Goal: Task Accomplishment & Management: Manage account settings

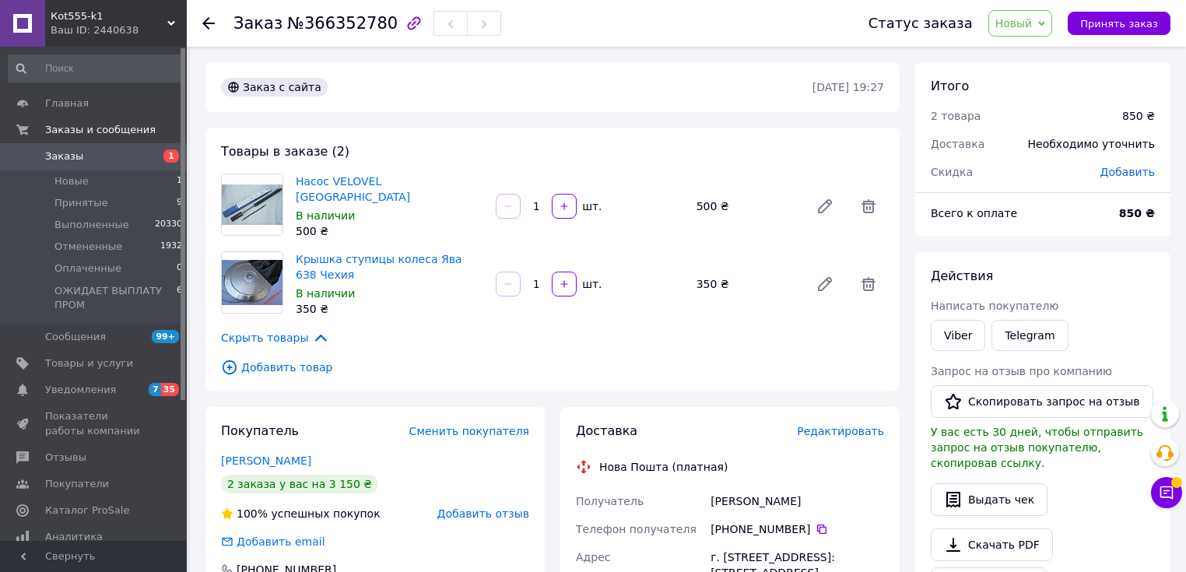
click at [1032, 29] on span "Новый" at bounding box center [1013, 23] width 37 height 12
click at [1035, 56] on li "Принят" at bounding box center [1067, 54] width 156 height 23
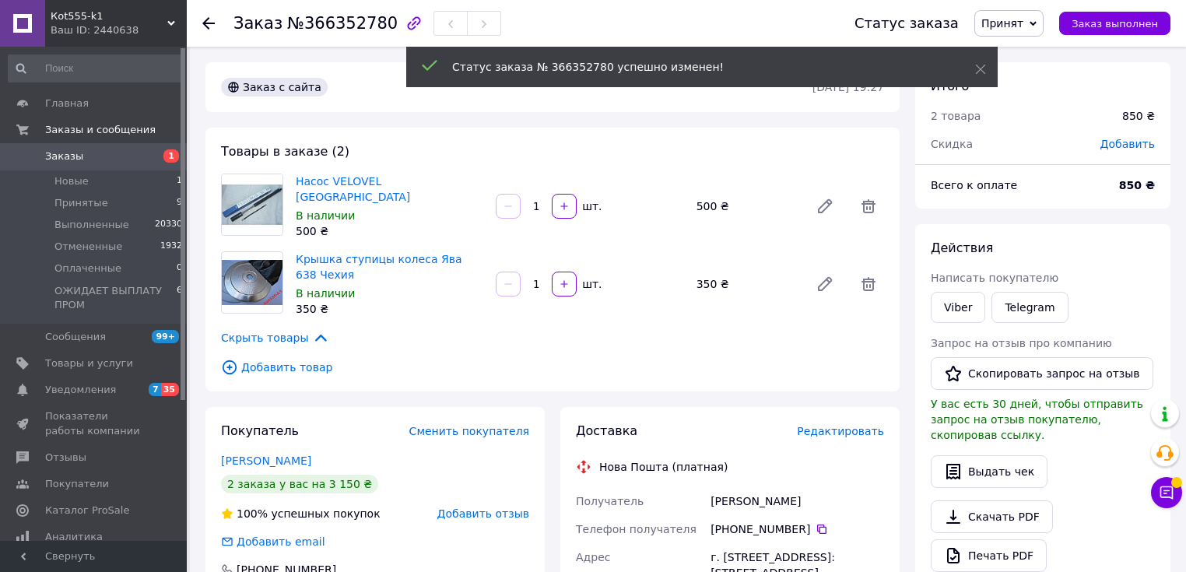
click at [959, 284] on span "Написать покупателю" at bounding box center [994, 278] width 128 height 12
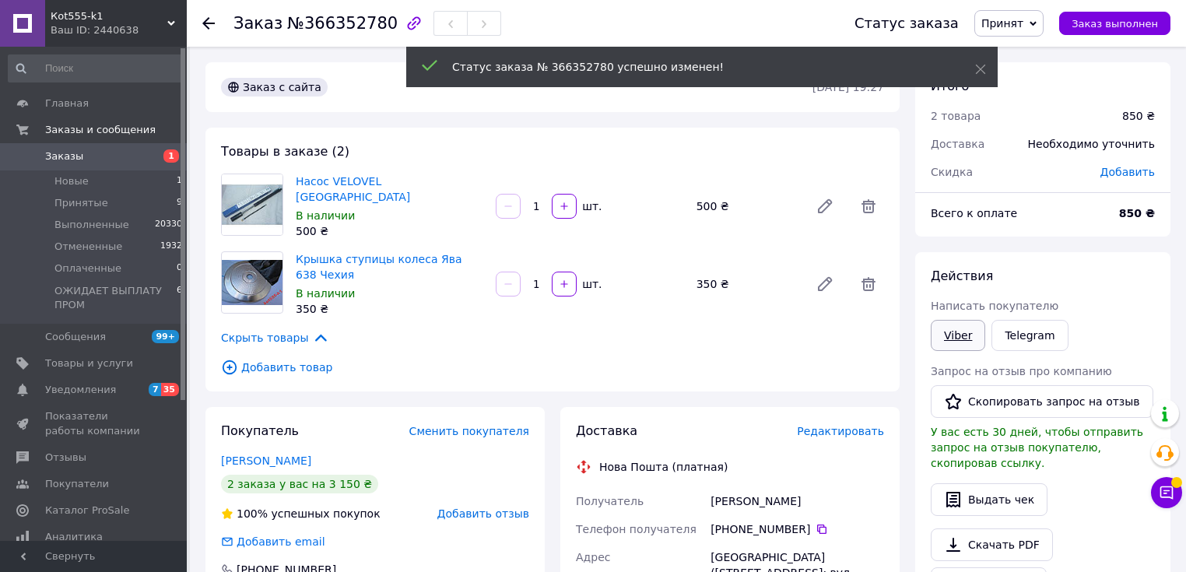
click at [958, 333] on link "Viber" at bounding box center [957, 335] width 54 height 31
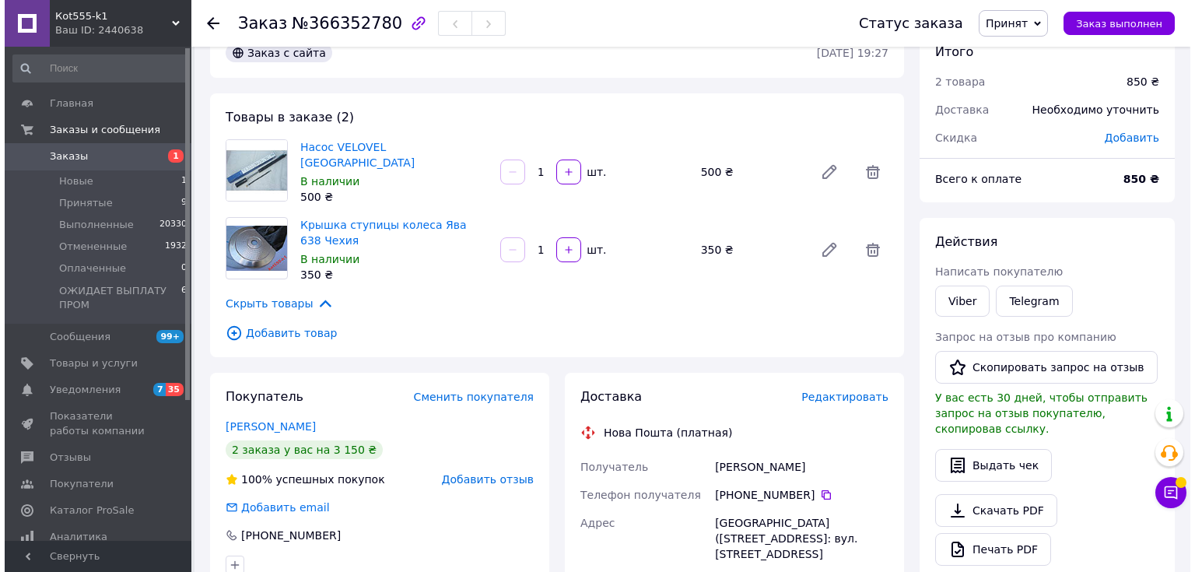
scroll to position [124, 0]
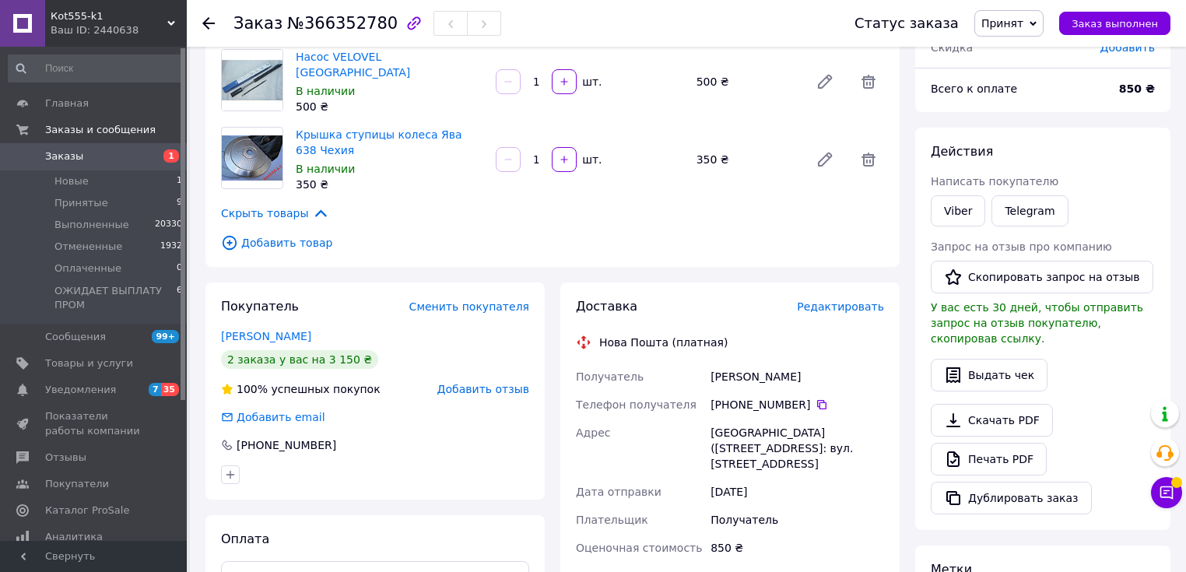
click at [850, 303] on span "Редактировать" at bounding box center [840, 306] width 87 height 12
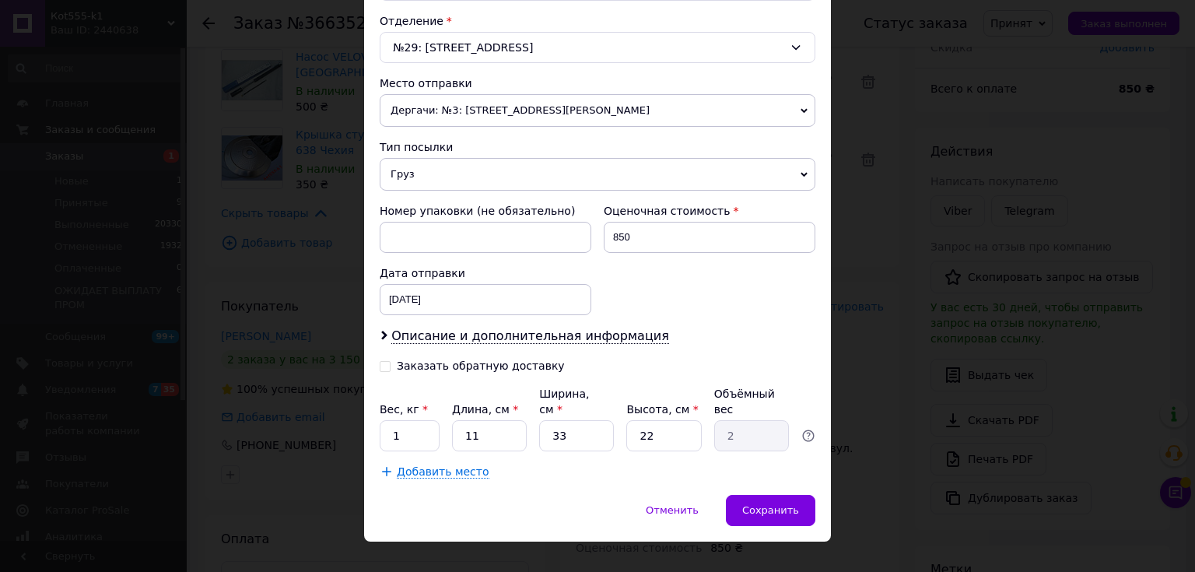
scroll to position [485, 0]
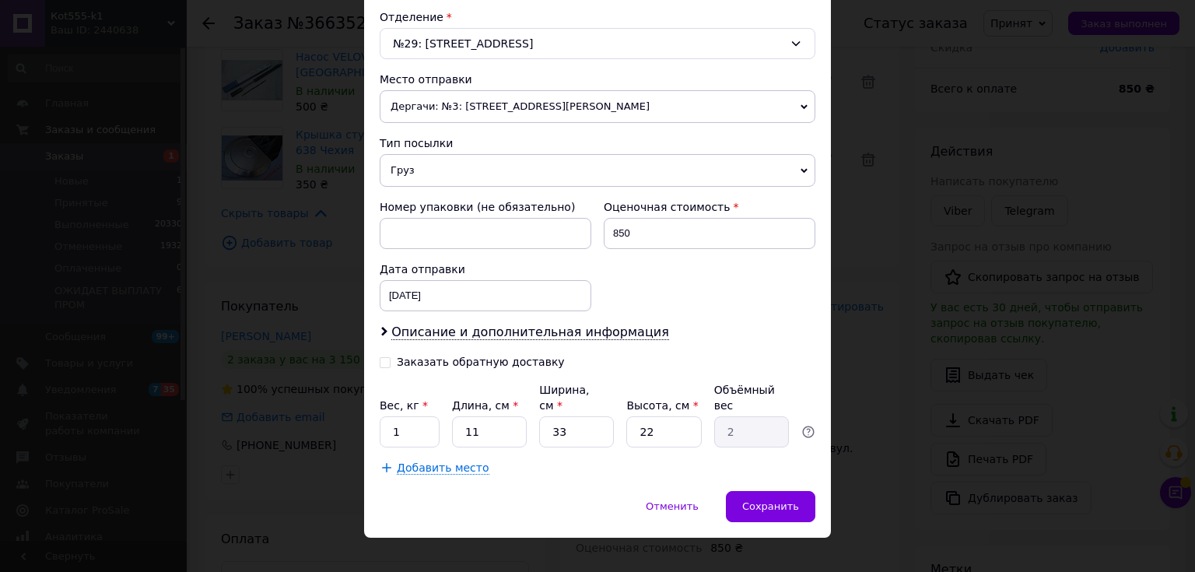
click at [495, 361] on div "Заказать обратную доставку" at bounding box center [481, 362] width 168 height 13
click at [391, 361] on input "Заказать обратную доставку" at bounding box center [385, 361] width 11 height 11
checkbox input "true"
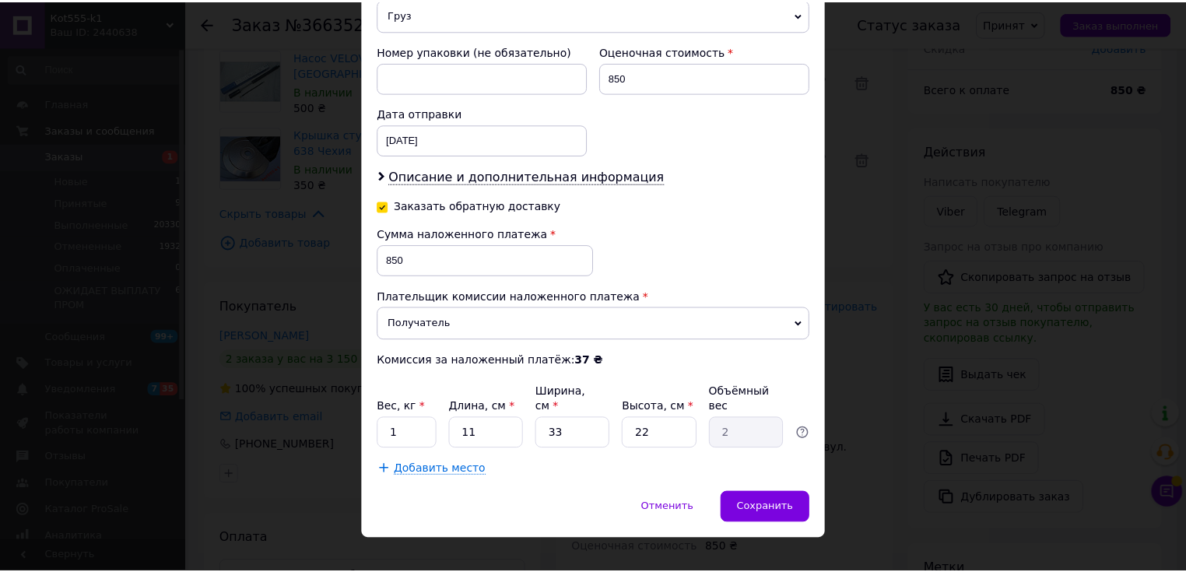
scroll to position [641, 0]
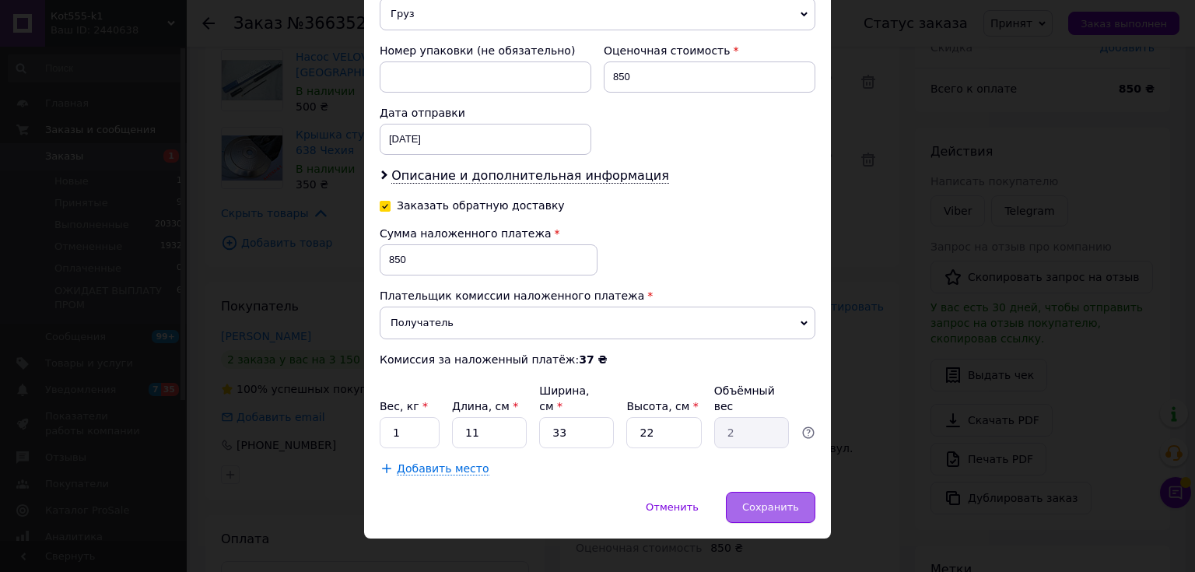
click at [784, 501] on span "Сохранить" at bounding box center [770, 507] width 57 height 12
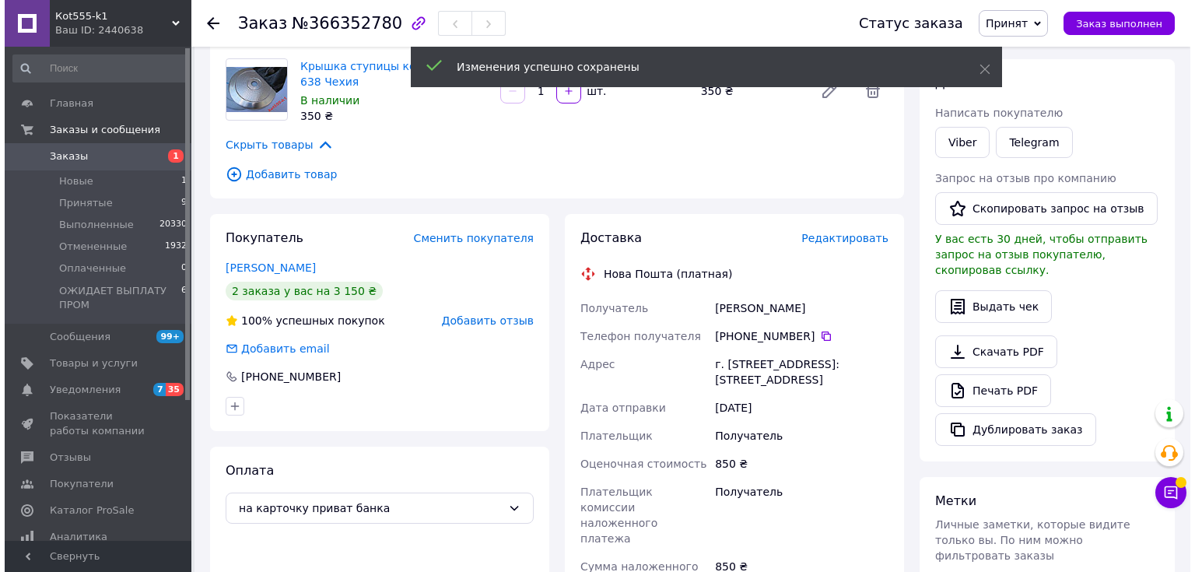
scroll to position [62, 0]
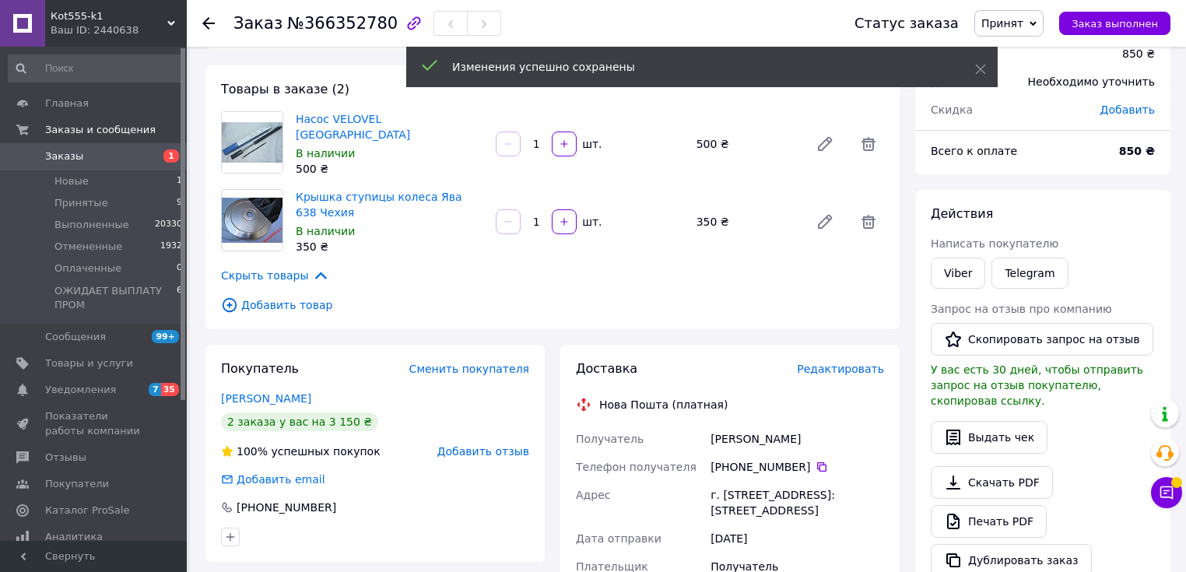
click at [832, 365] on span "Редактировать" at bounding box center [840, 369] width 87 height 12
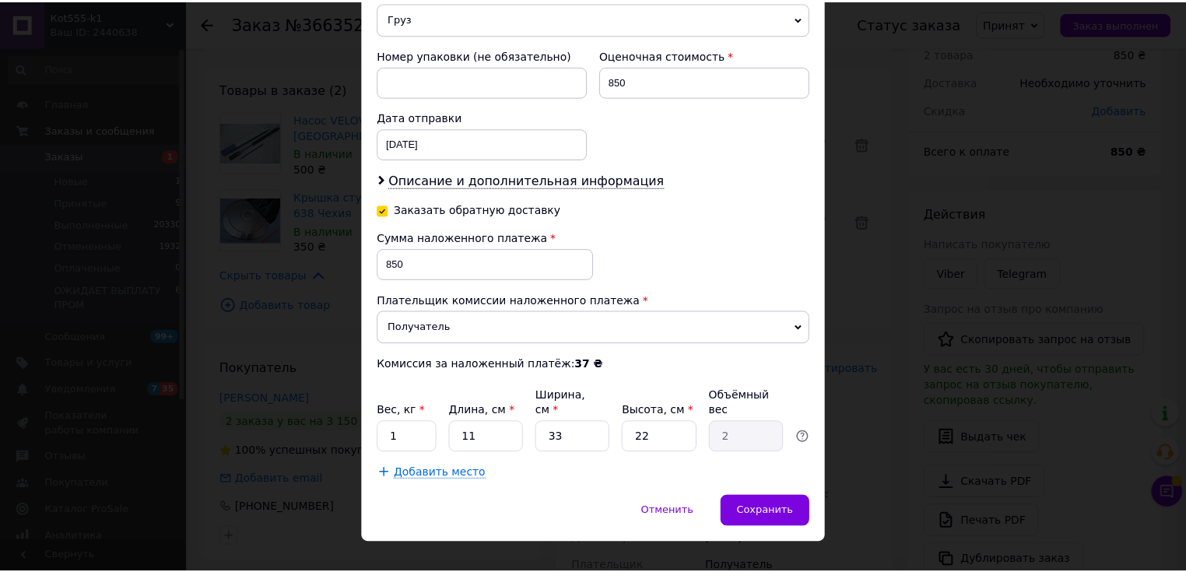
scroll to position [641, 0]
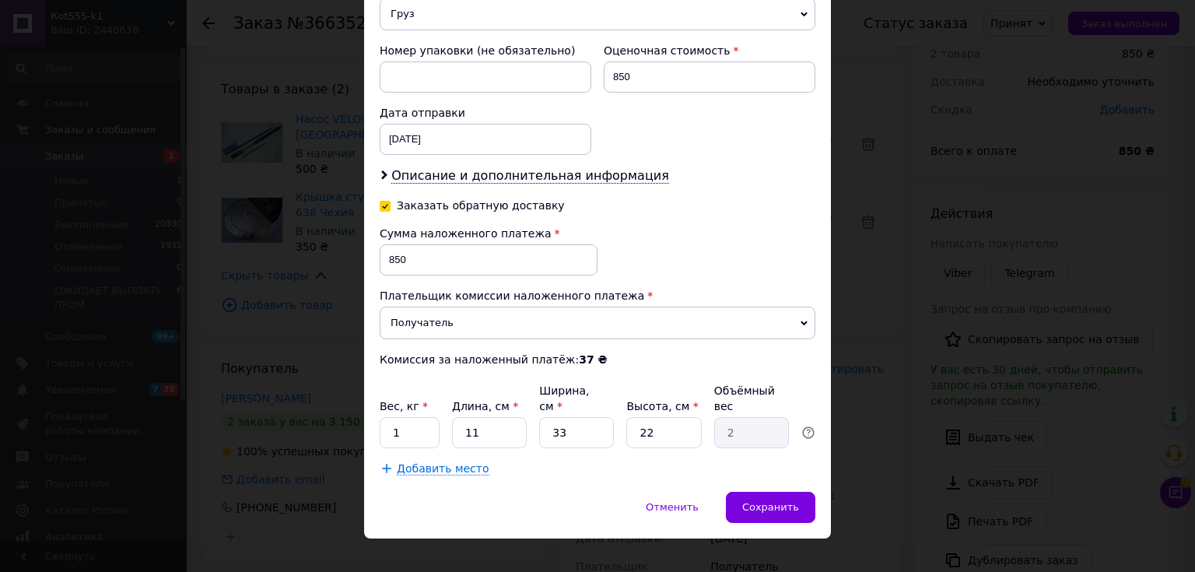
click at [338, 359] on div "× Редактирование доставки Способ доставки Нова Пошта (платная) Плательщик Получ…" at bounding box center [597, 286] width 1195 height 572
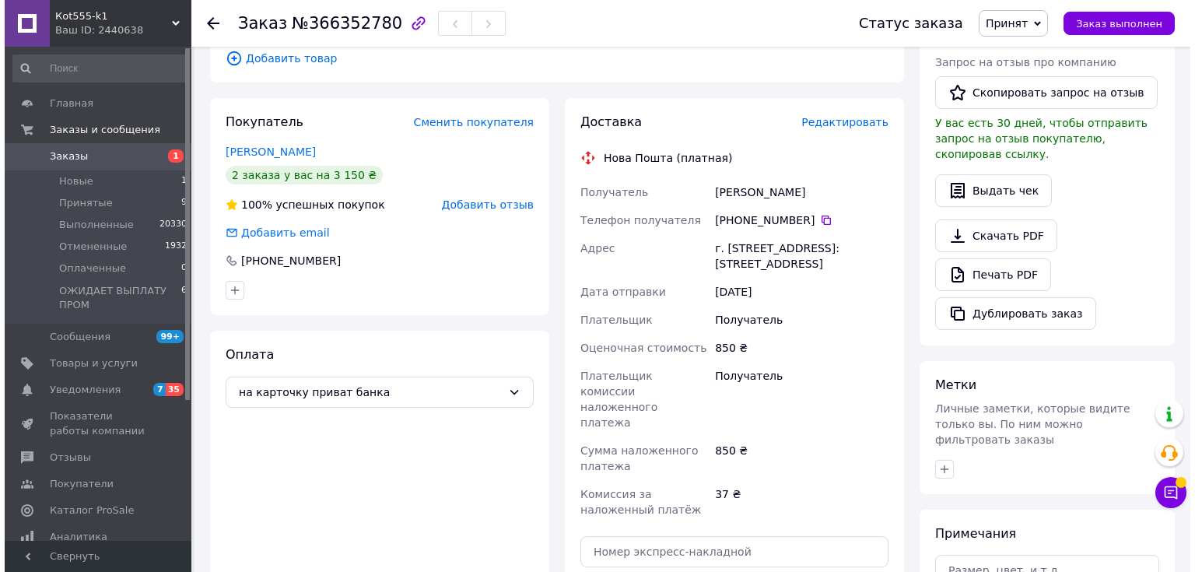
scroll to position [311, 0]
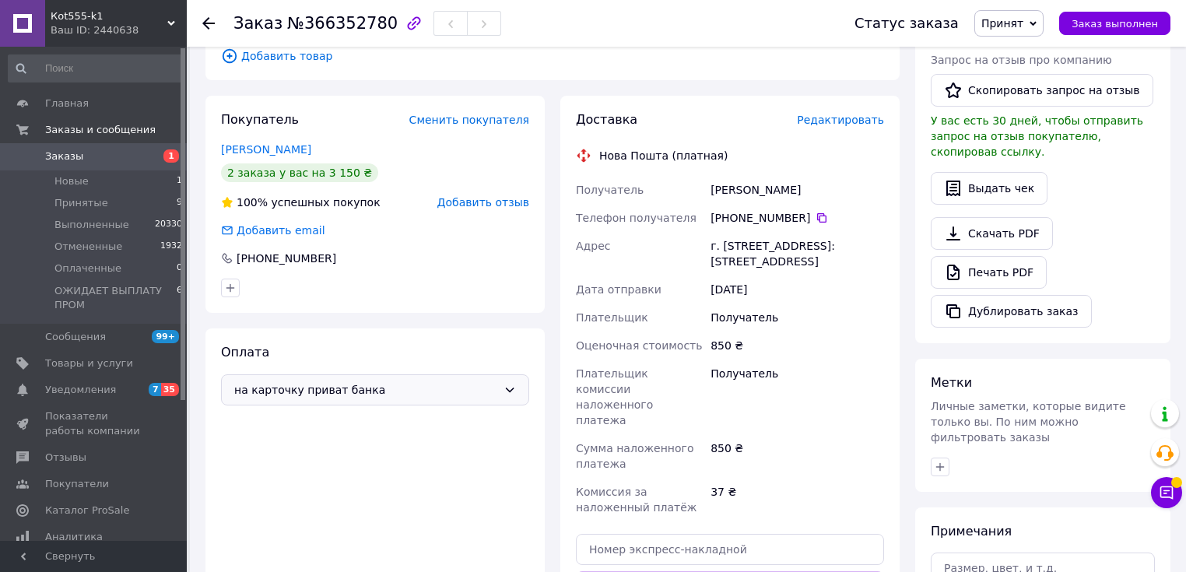
click at [302, 388] on span "на карточку приват банка" at bounding box center [365, 389] width 263 height 17
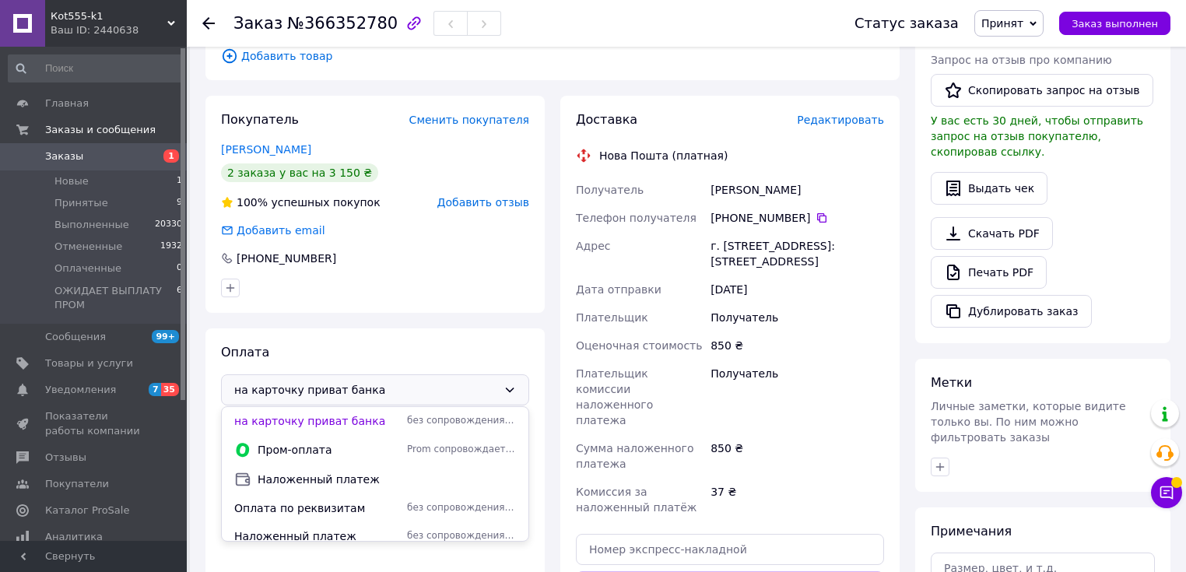
click at [293, 506] on span "Оплата по реквизитам" at bounding box center [317, 508] width 166 height 16
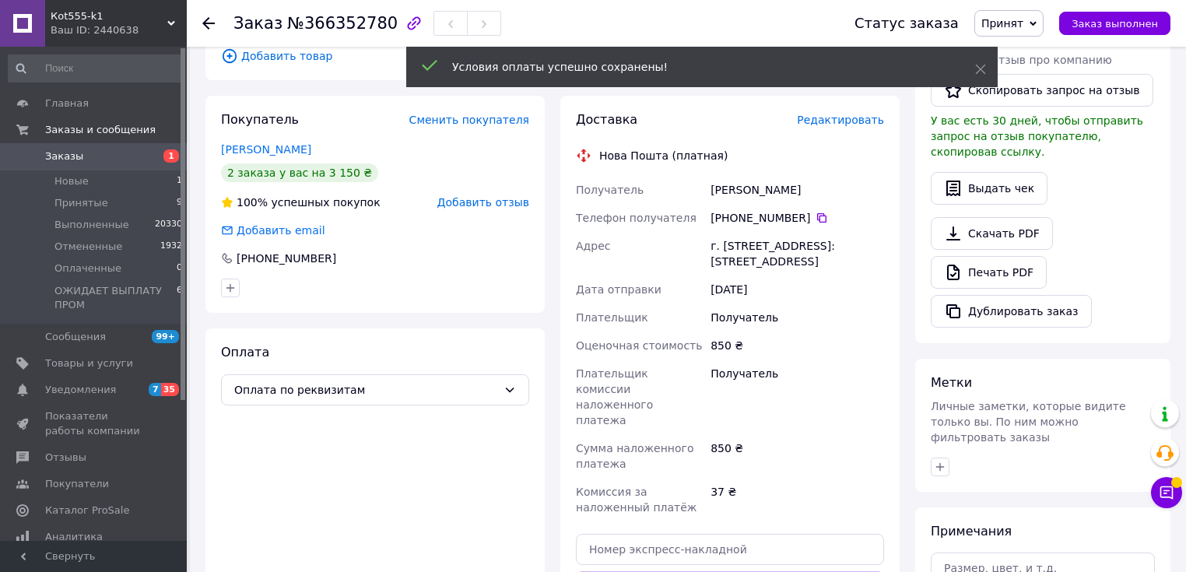
click at [856, 118] on span "Редактировать" at bounding box center [840, 120] width 87 height 12
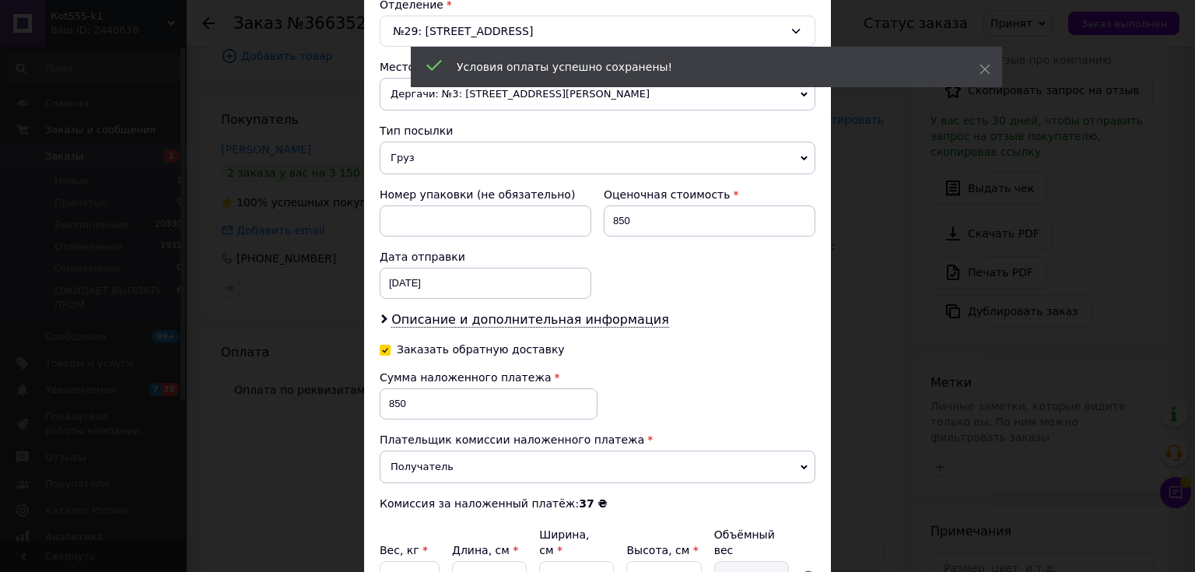
scroll to position [641, 0]
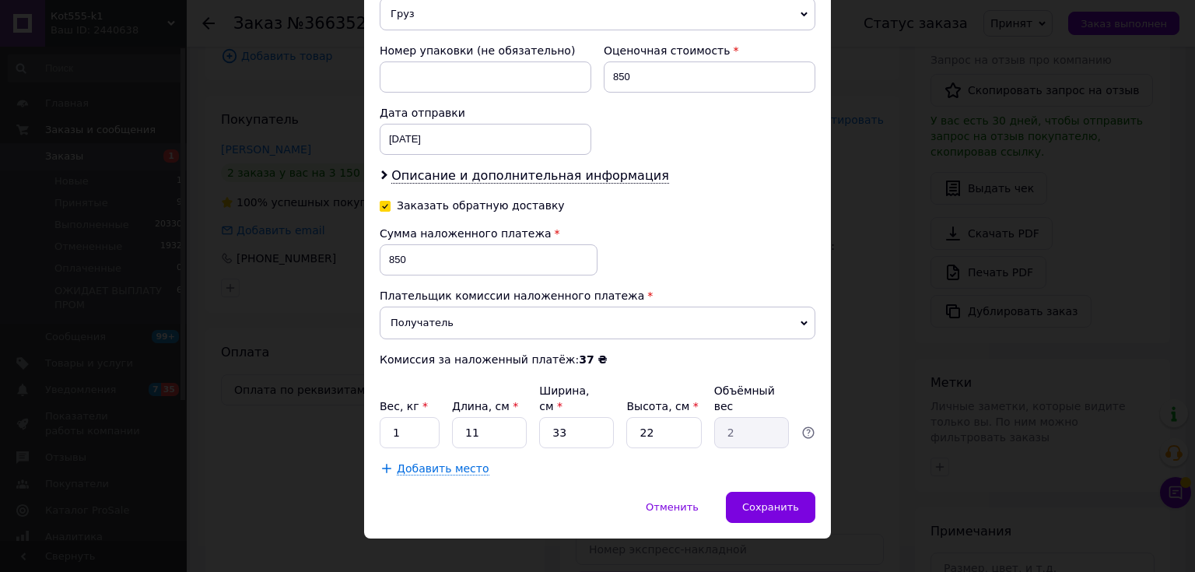
click at [381, 202] on input "Заказать обратную доставку" at bounding box center [385, 204] width 11 height 11
checkbox input "false"
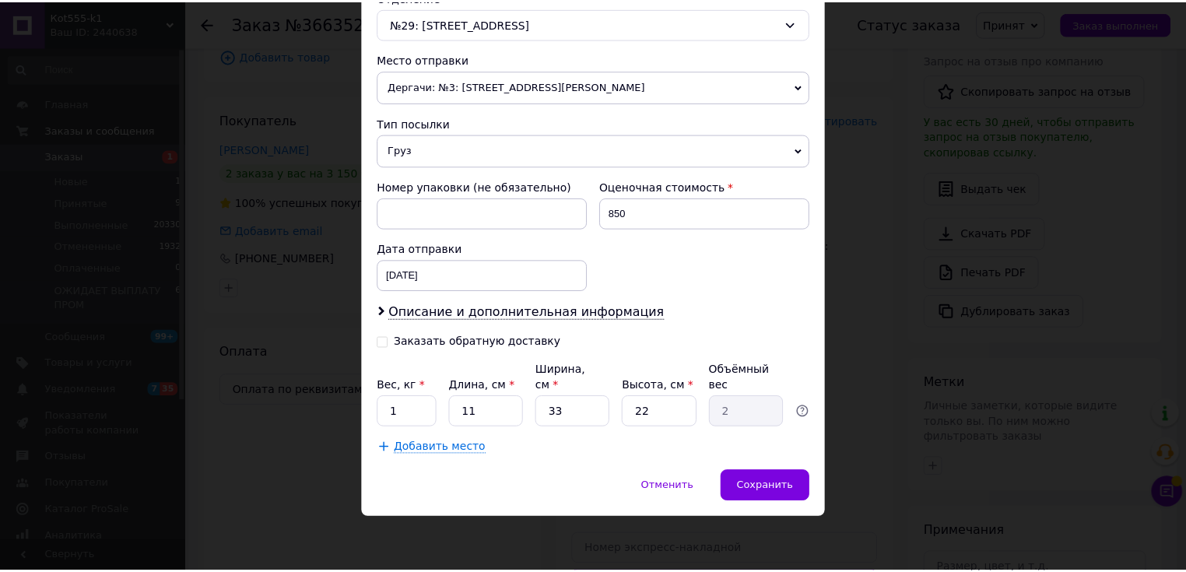
scroll to position [485, 0]
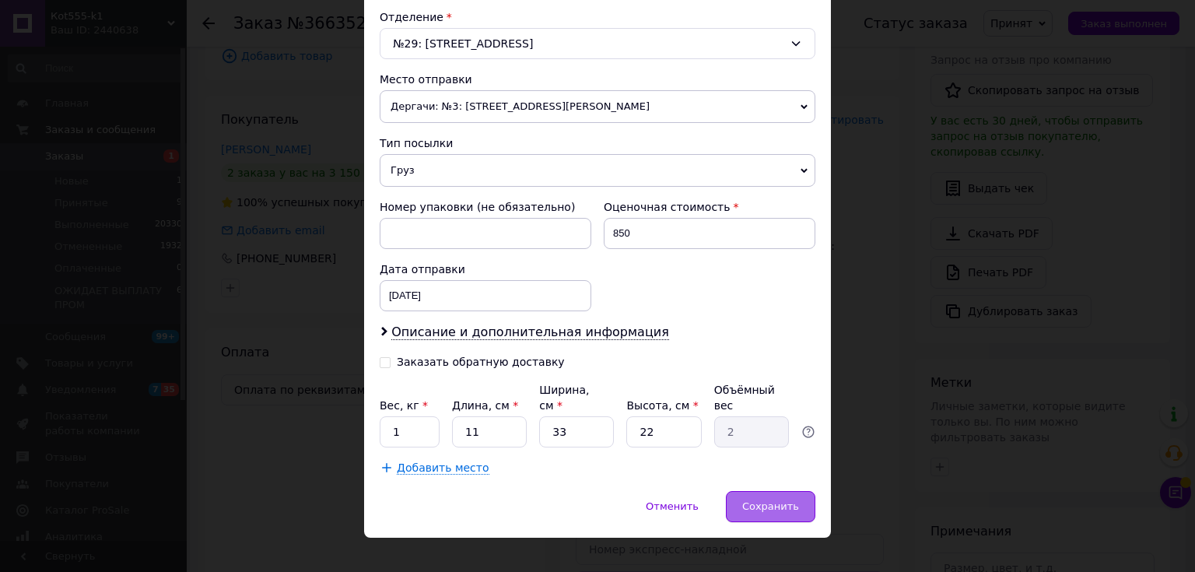
click at [790, 500] on span "Сохранить" at bounding box center [770, 506] width 57 height 12
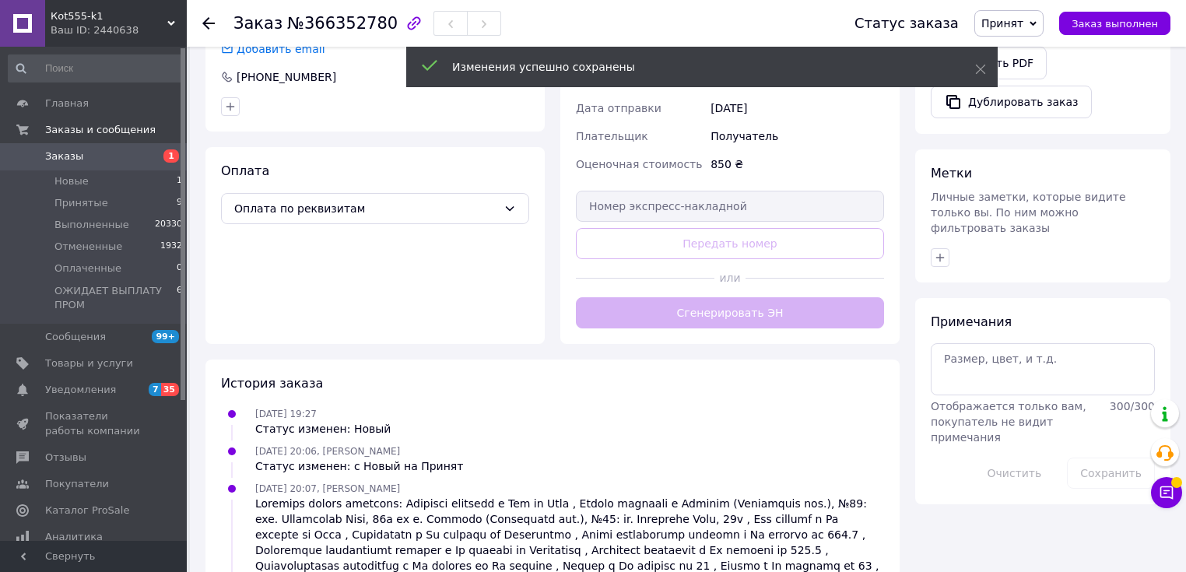
scroll to position [560, 0]
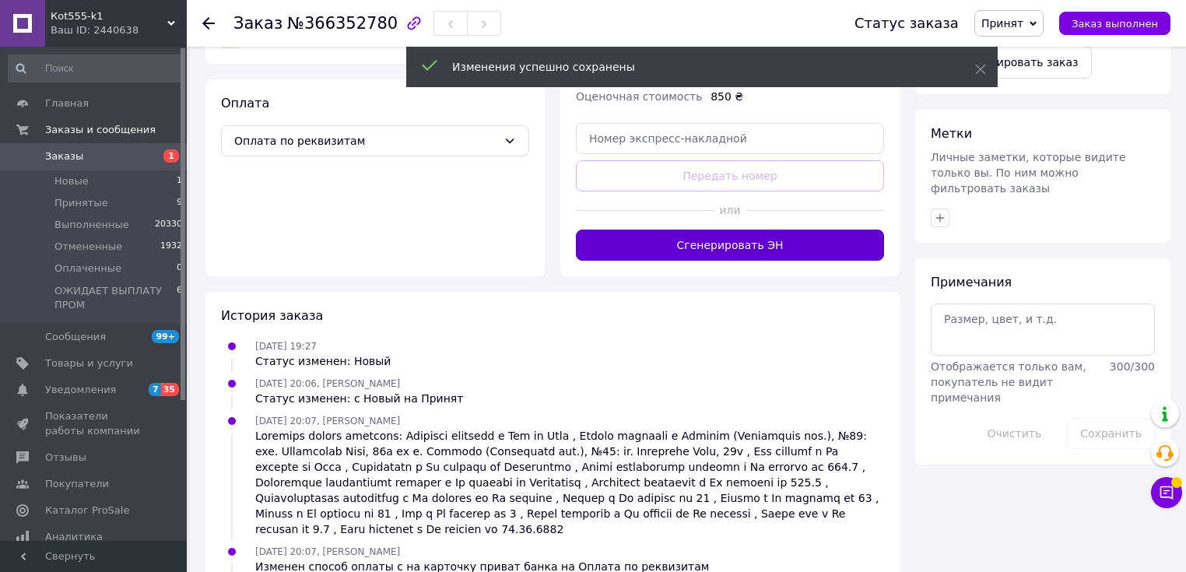
click at [755, 238] on button "Сгенерировать ЭН" at bounding box center [730, 244] width 308 height 31
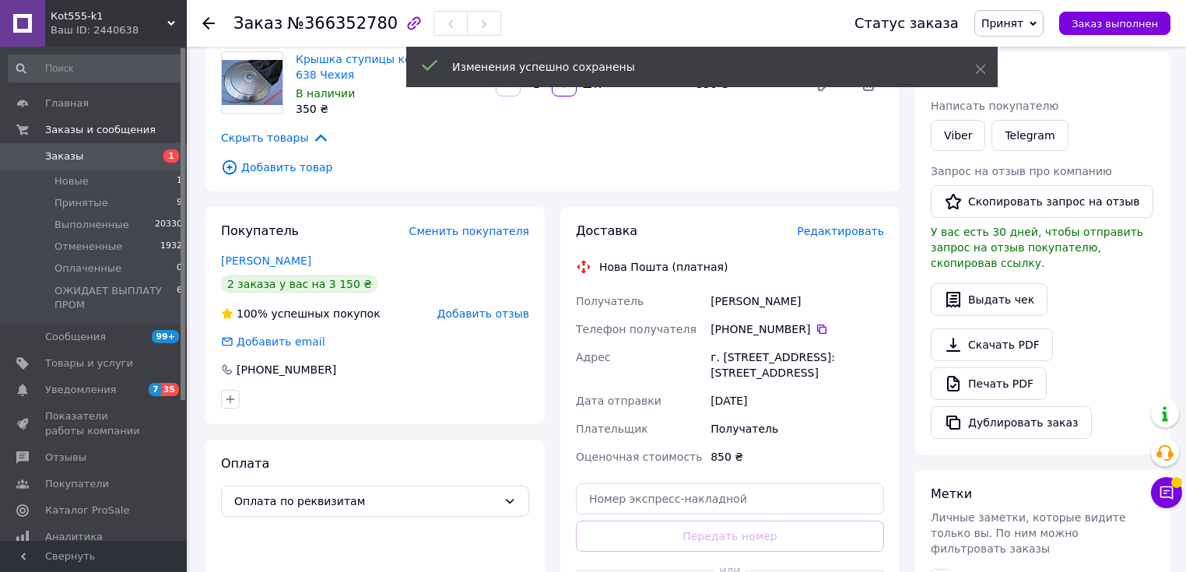
scroll to position [187, 0]
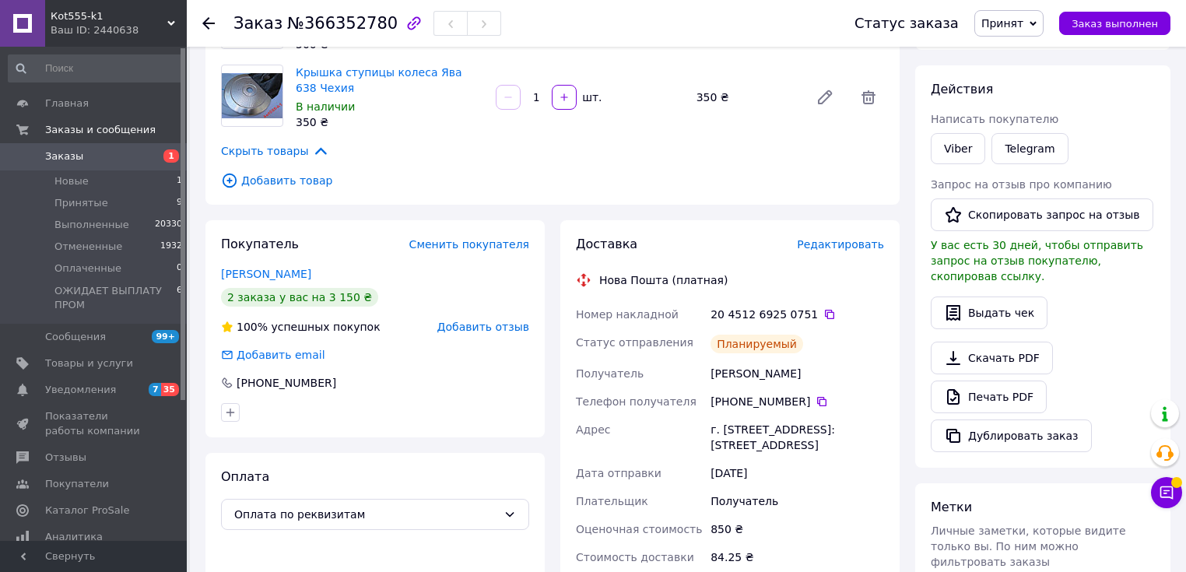
click at [984, 380] on link "Печать PDF" at bounding box center [988, 396] width 116 height 33
click at [65, 180] on span "Новые" at bounding box center [71, 181] width 34 height 14
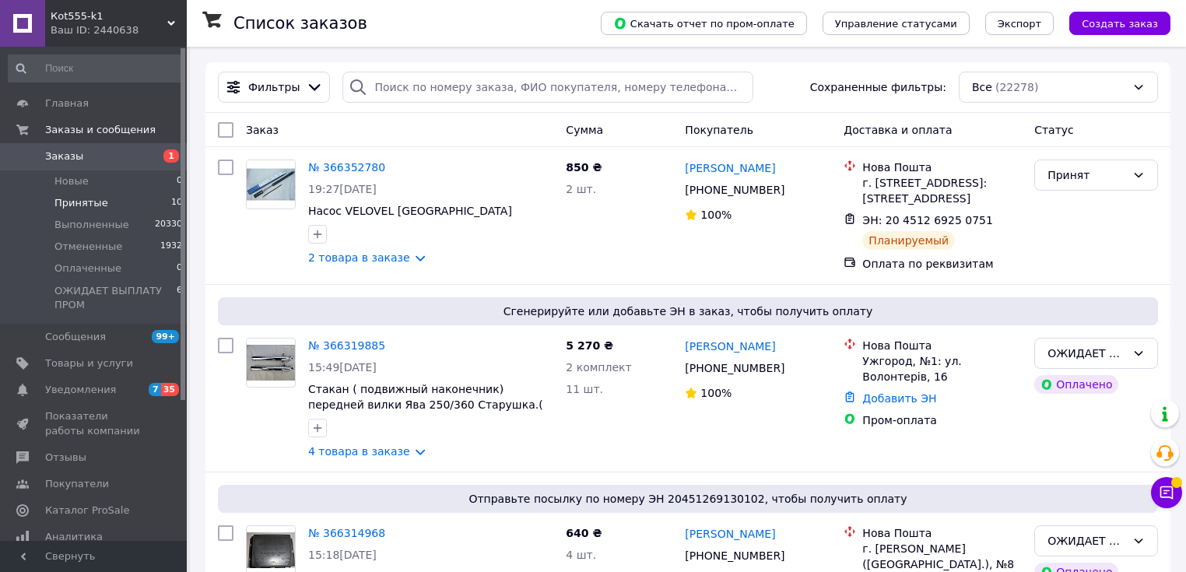
click at [92, 206] on span "Принятые" at bounding box center [81, 203] width 54 height 14
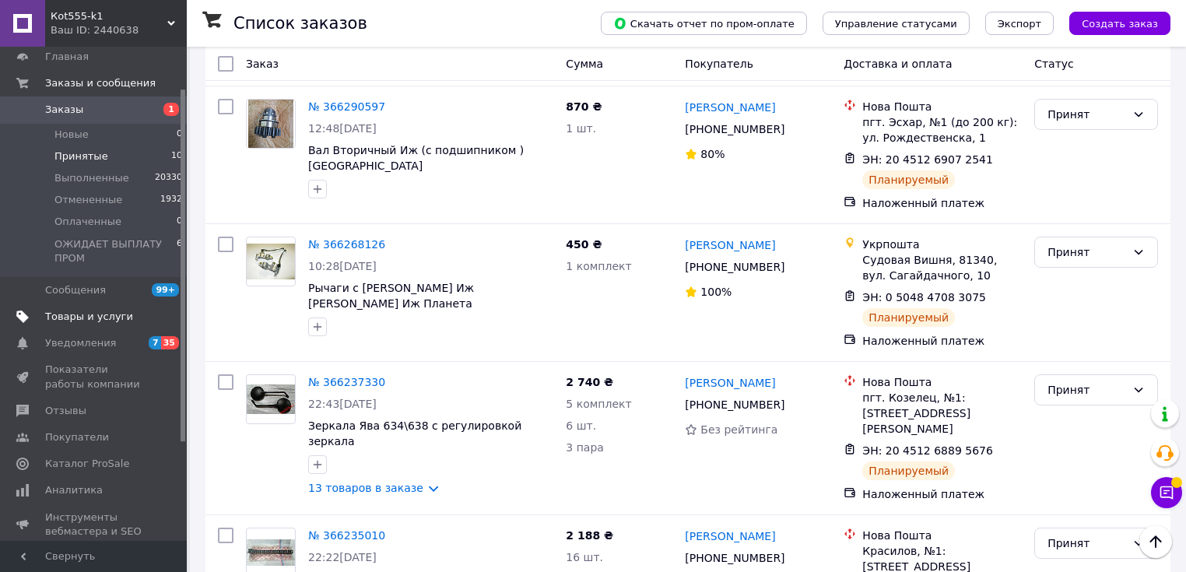
scroll to position [187, 0]
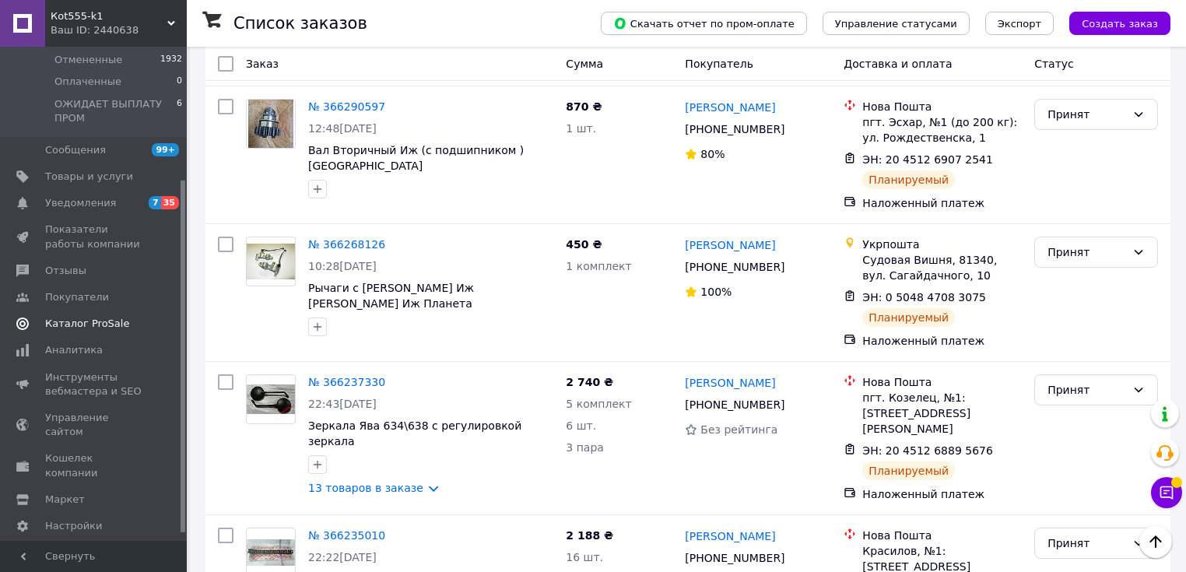
click at [83, 323] on span "Каталог ProSale" at bounding box center [87, 324] width 84 height 14
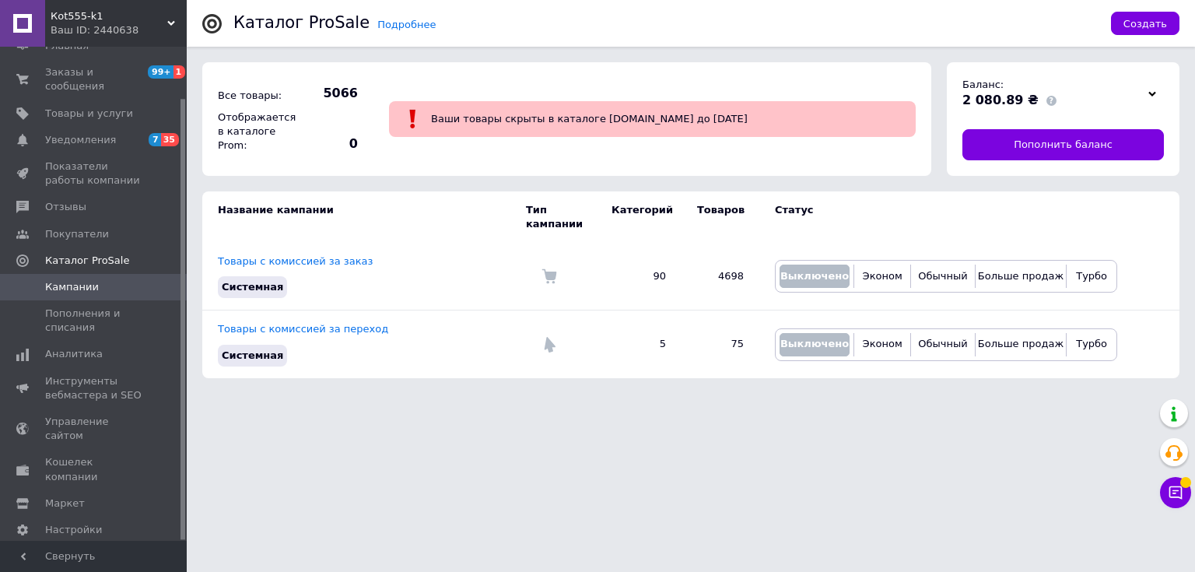
click at [843, 394] on html "Кot555-k1 Ваш ID: 2440638 Сайт Кot555-k1 Кабинет покупателя Проверить состояние…" at bounding box center [597, 197] width 1195 height 394
click at [81, 549] on span "Тарифы и счета Prom микс 6 000" at bounding box center [102, 570] width 115 height 43
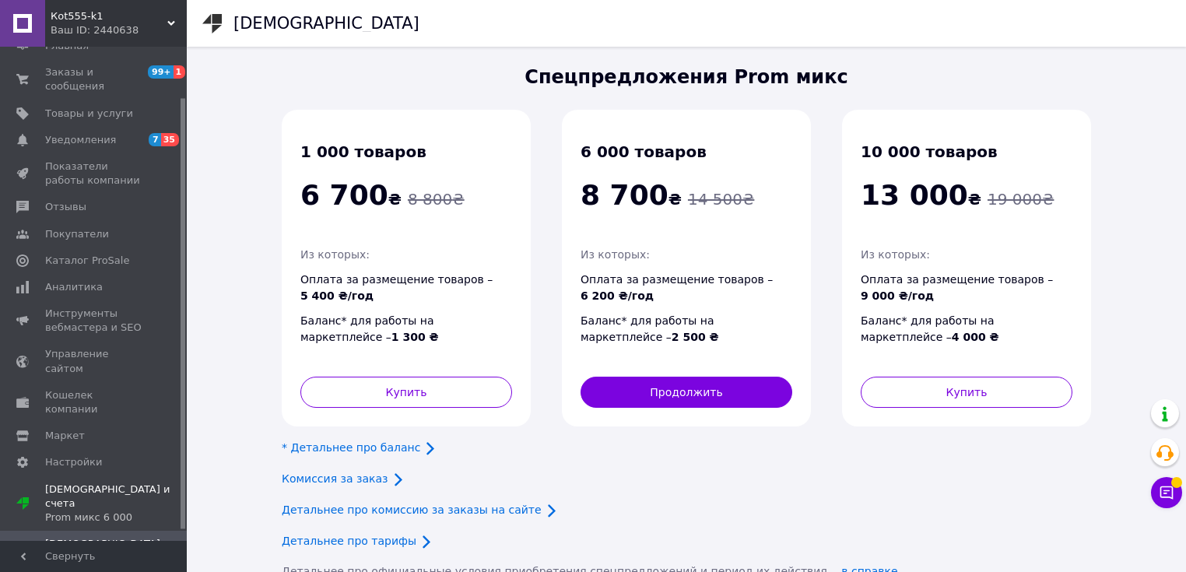
scroll to position [187, 0]
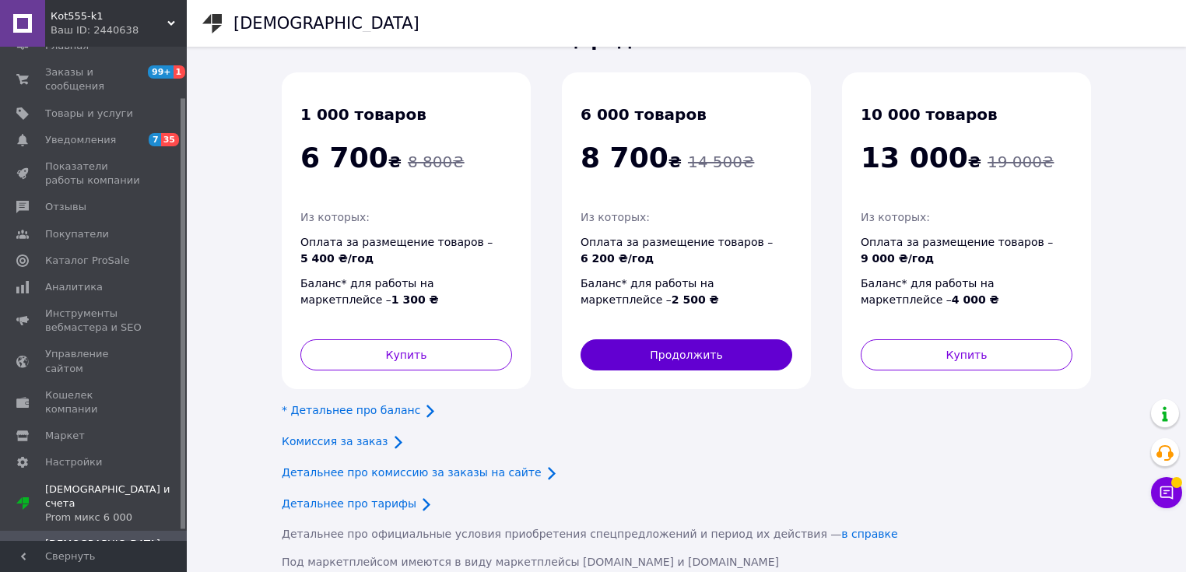
click at [690, 353] on button "Продолжить" at bounding box center [686, 354] width 212 height 31
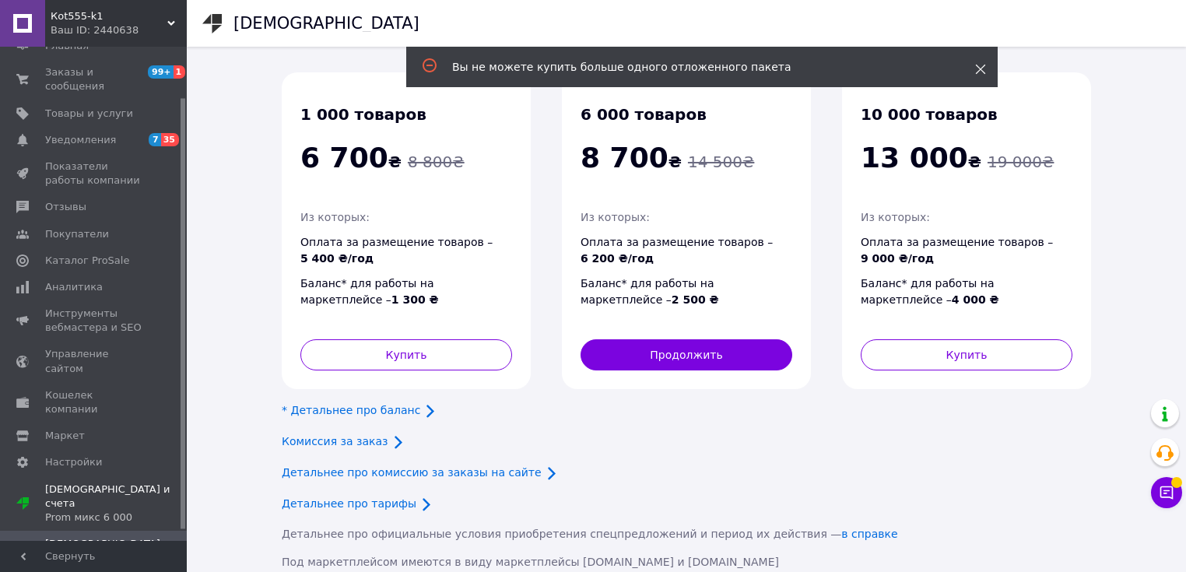
click at [978, 67] on use at bounding box center [981, 70] width 10 height 10
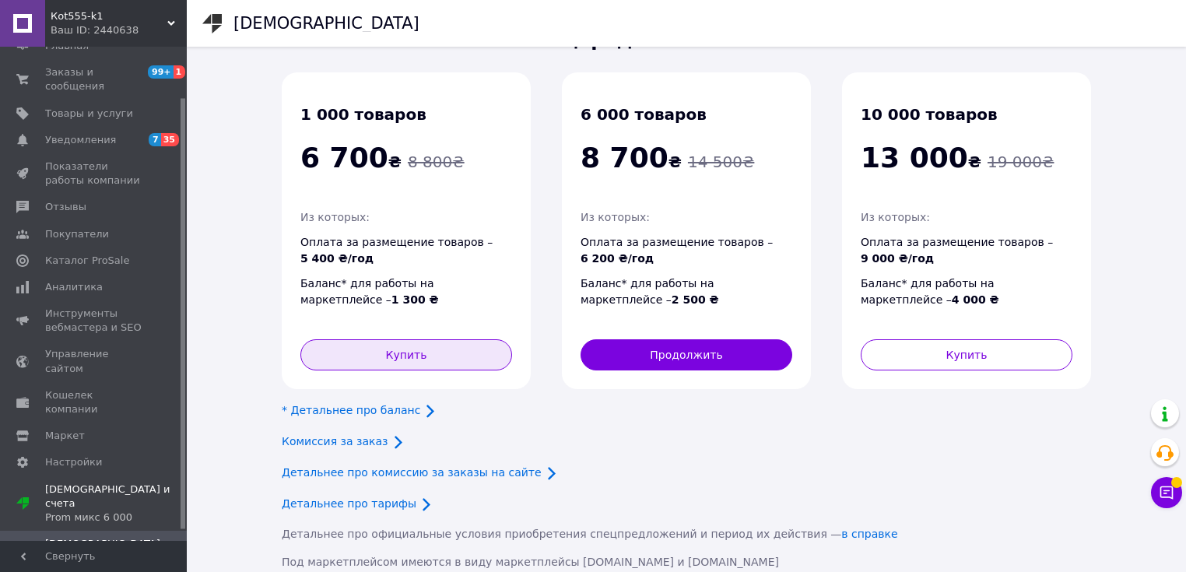
click at [433, 356] on button "Купить" at bounding box center [406, 354] width 212 height 31
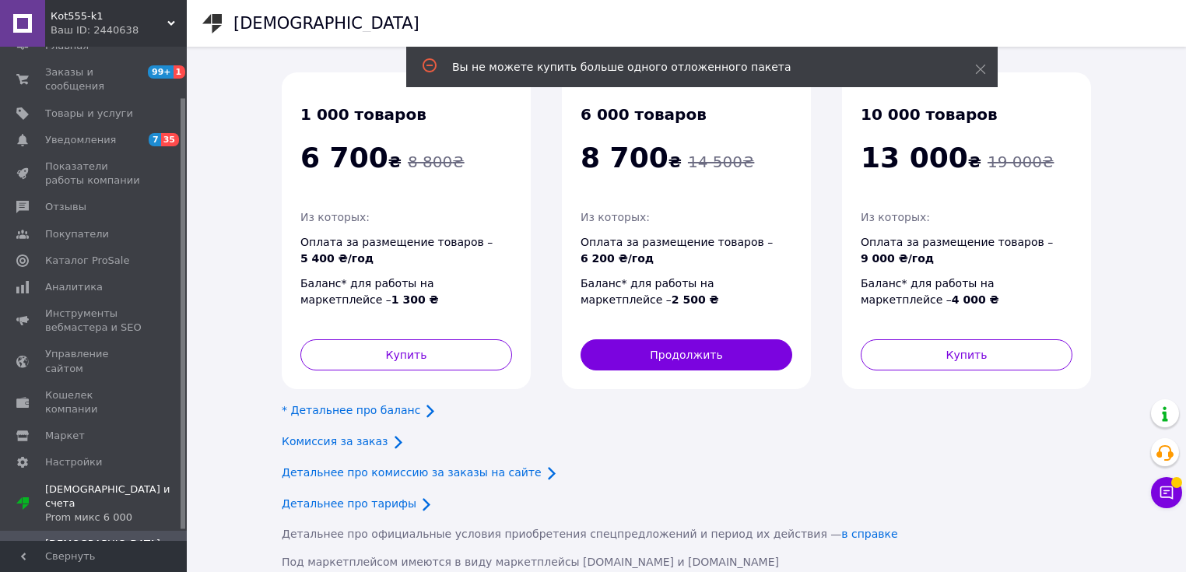
click at [684, 433] on div "Комиссия за заказ" at bounding box center [686, 442] width 809 height 19
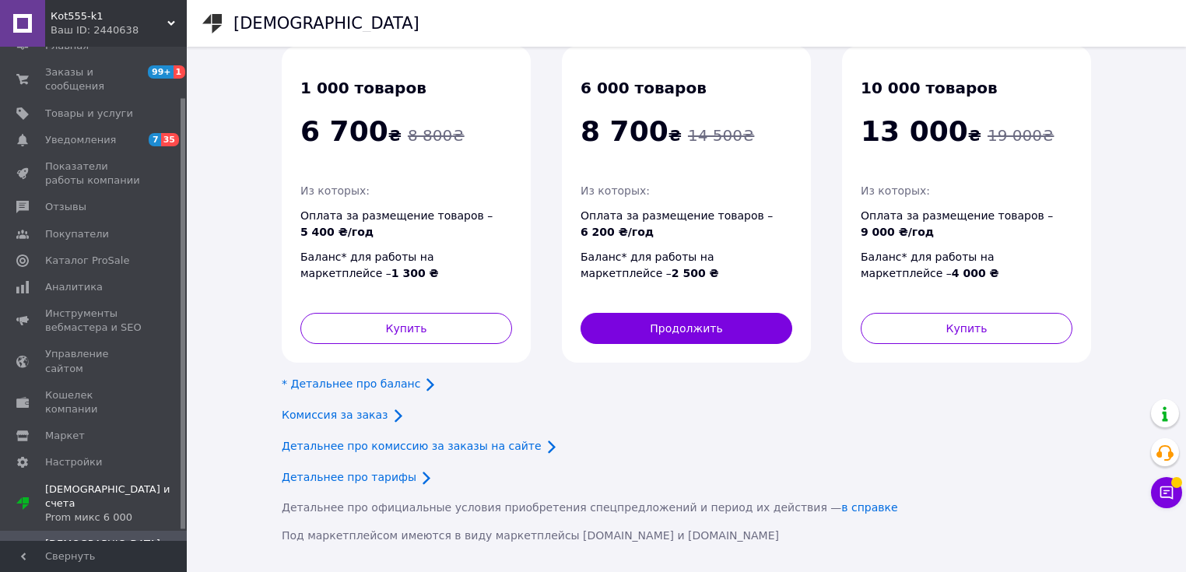
scroll to position [214, 0]
click at [381, 445] on link "Детальнее про комиссию за заказы на сайте" at bounding box center [412, 445] width 260 height 12
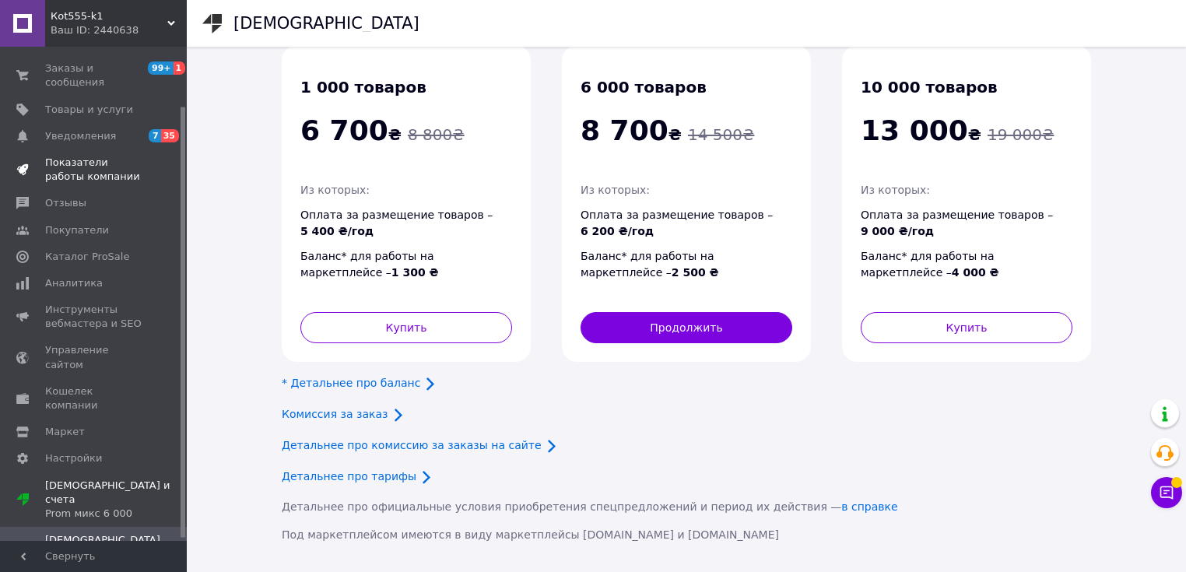
scroll to position [70, 0]
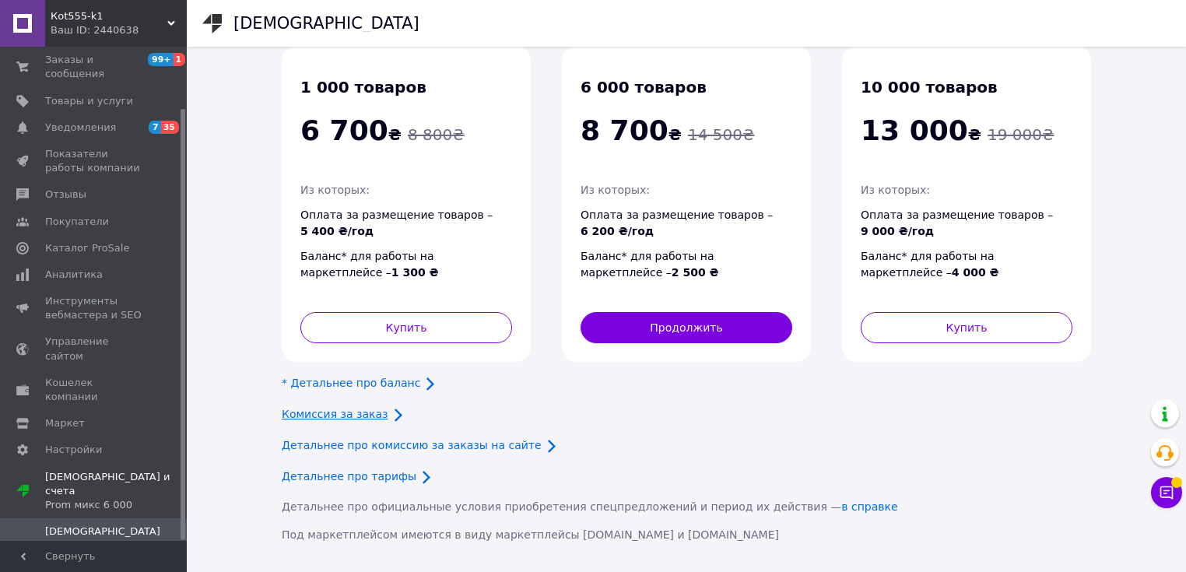
click at [334, 410] on link "Комиссия за заказ" at bounding box center [335, 414] width 107 height 12
click at [326, 442] on link "Детальнее про комиссию за заказы на сайте" at bounding box center [412, 445] width 260 height 12
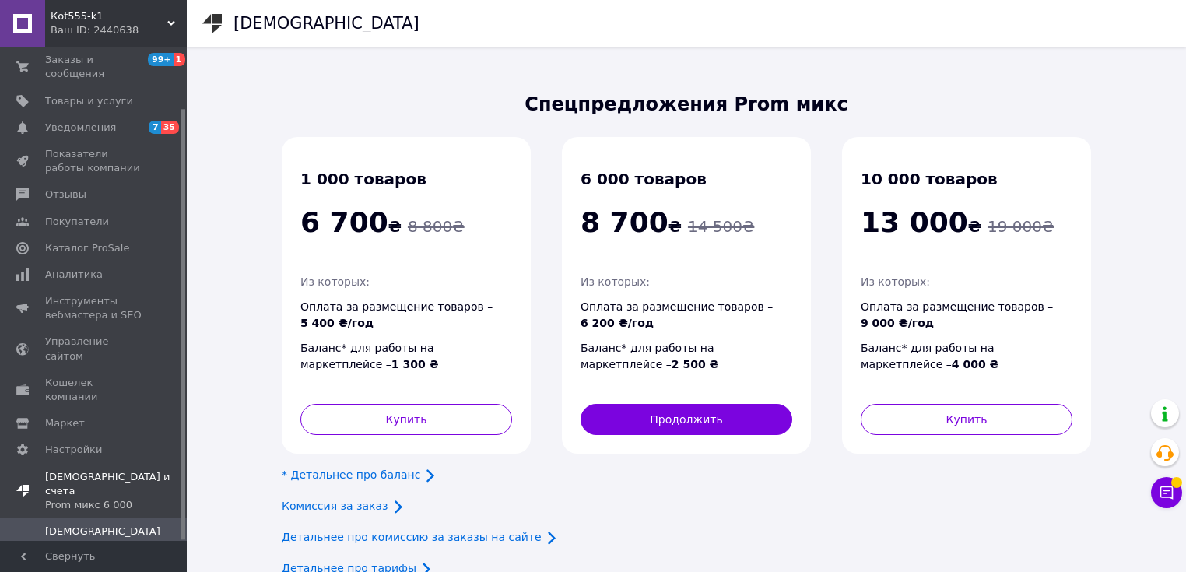
scroll to position [214, 0]
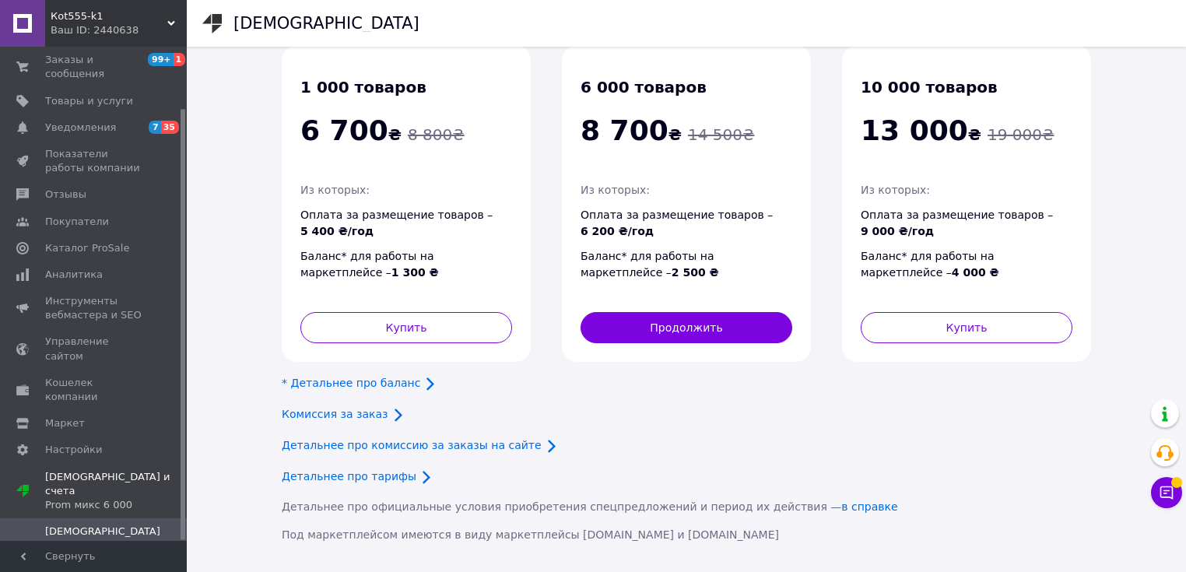
click at [62, 524] on span "[DEMOGRAPHIC_DATA]" at bounding box center [102, 531] width 115 height 14
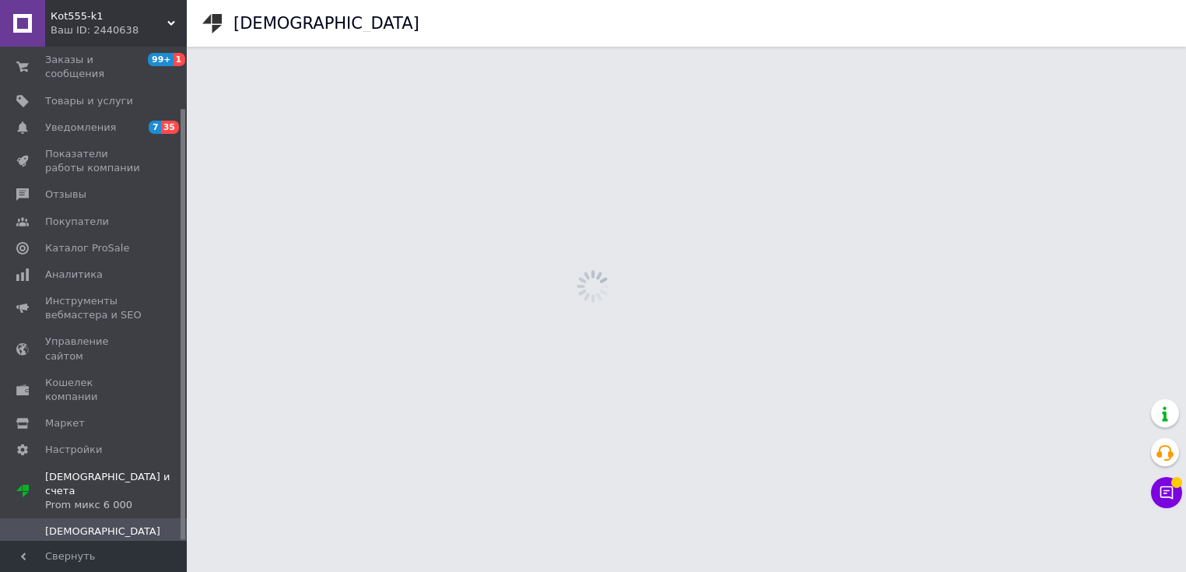
scroll to position [0, 0]
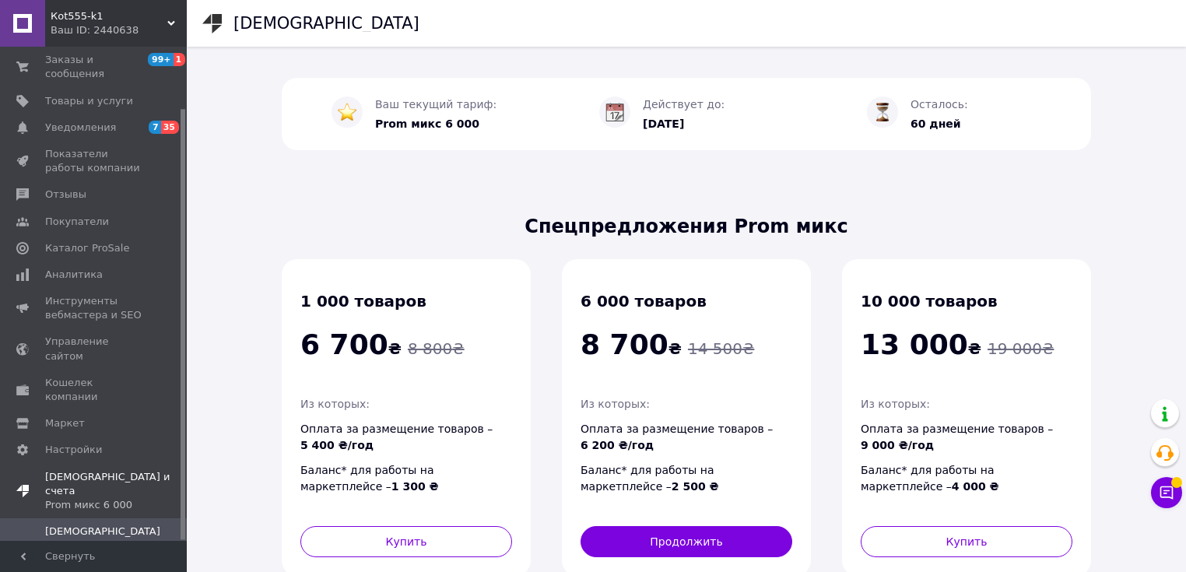
click at [87, 470] on span "Тарифы и счета Prom микс 6 000" at bounding box center [116, 491] width 142 height 43
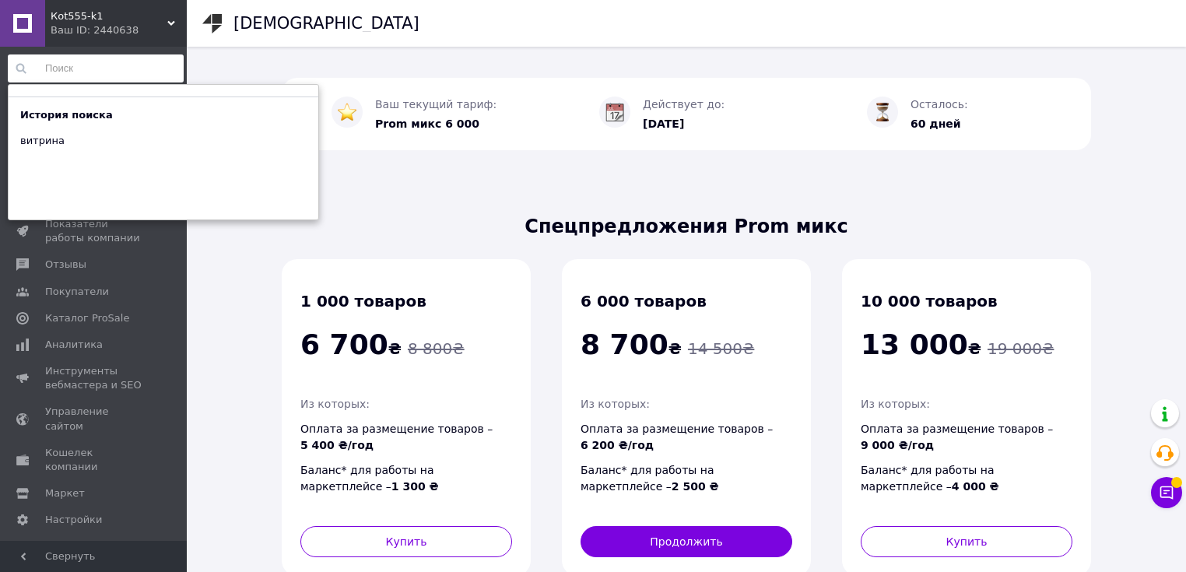
click at [75, 66] on input at bounding box center [96, 68] width 176 height 28
paste input "“поповнення та списання”."
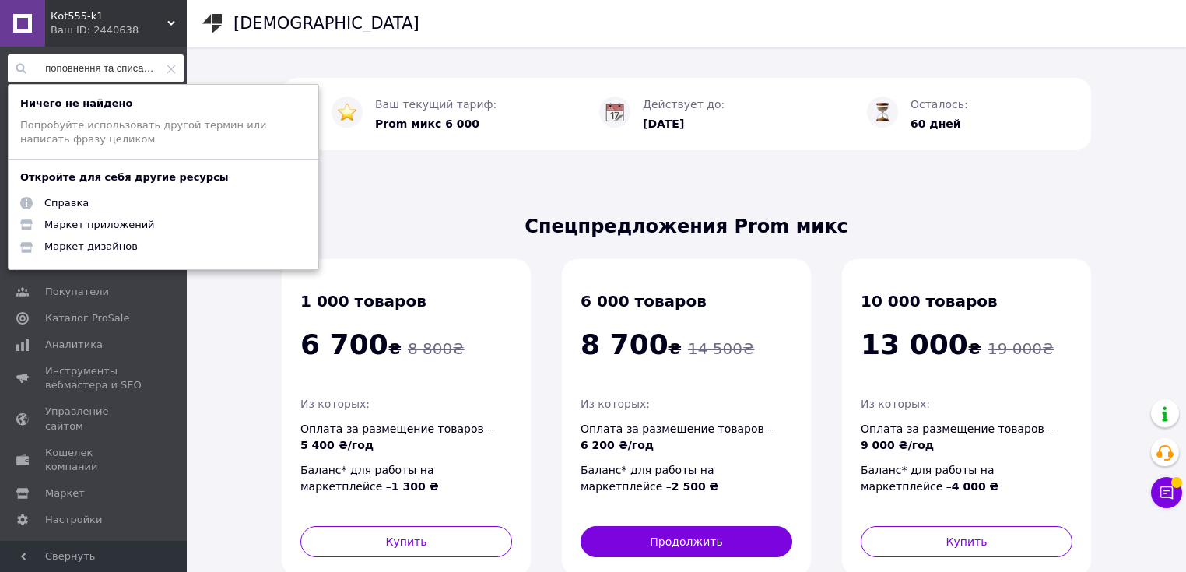
scroll to position [0, 7]
type input "“поповнення та списання"
click at [90, 225] on div "Маркет приложений" at bounding box center [100, 225] width 134 height 22
